Goal: Obtain resource: Download file/media

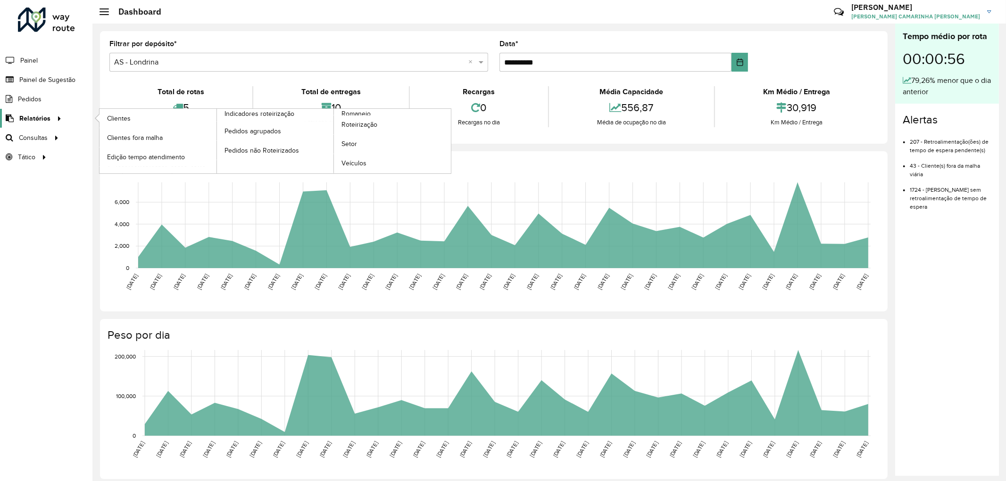
click at [50, 119] on div at bounding box center [57, 119] width 14 height 10
click at [139, 112] on link "Clientes" at bounding box center [157, 118] width 117 height 19
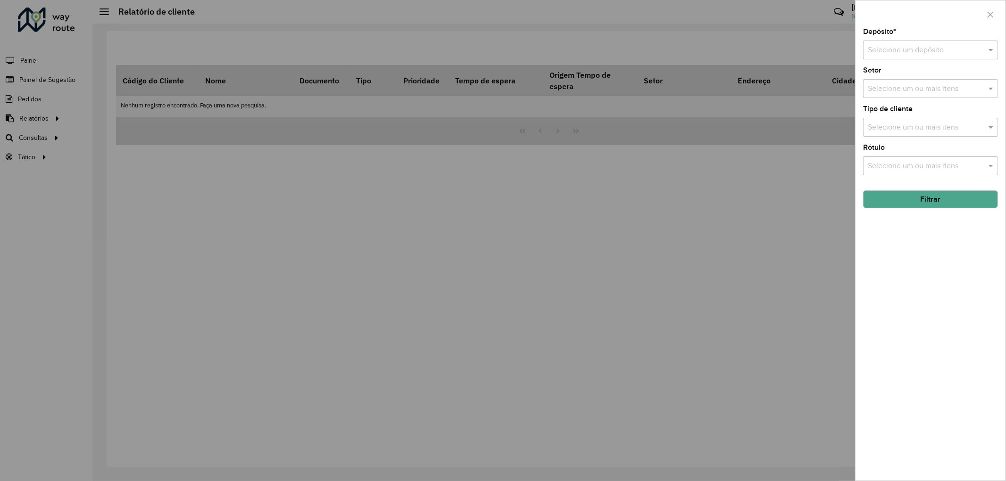
click at [926, 41] on div "Selecione um depósito" at bounding box center [930, 50] width 135 height 19
click at [899, 91] on span "CDD Londrina" at bounding box center [890, 94] width 46 height 8
click at [920, 200] on button "Filtrar" at bounding box center [930, 199] width 135 height 18
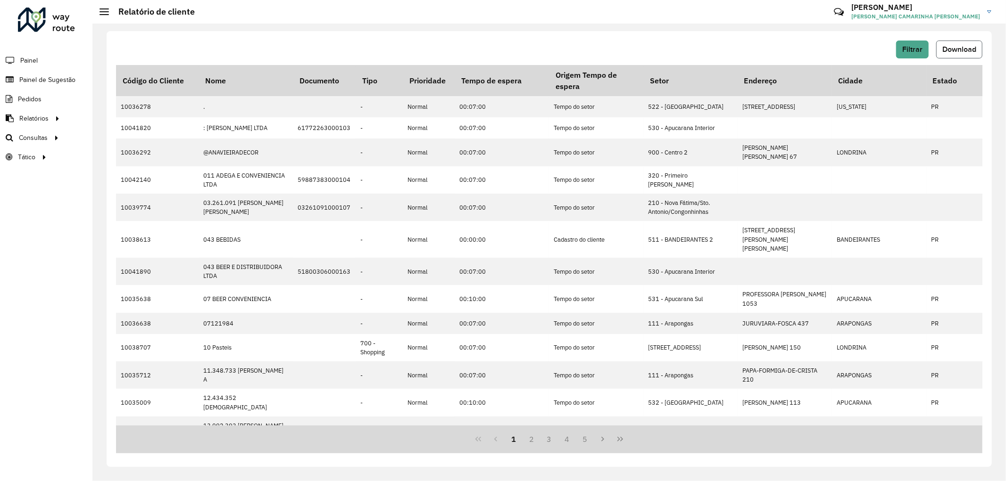
click at [949, 44] on button "Download" at bounding box center [959, 50] width 46 height 18
